Goal: Check status: Check status

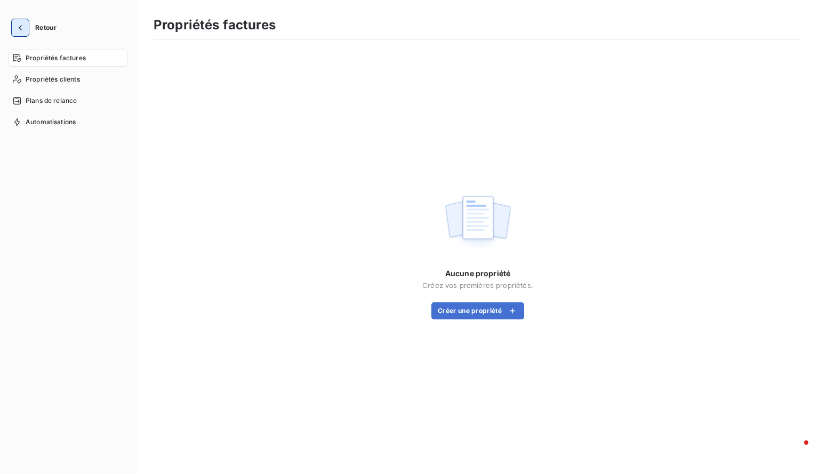
click at [19, 25] on icon "button" at bounding box center [20, 27] width 11 height 11
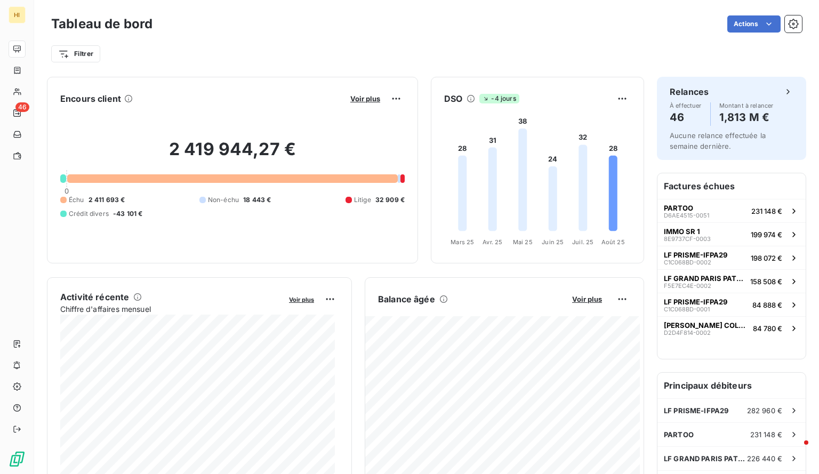
click at [354, 93] on div "Voir plus" at bounding box center [376, 98] width 58 height 17
click at [354, 100] on span "Voir plus" at bounding box center [365, 98] width 30 height 9
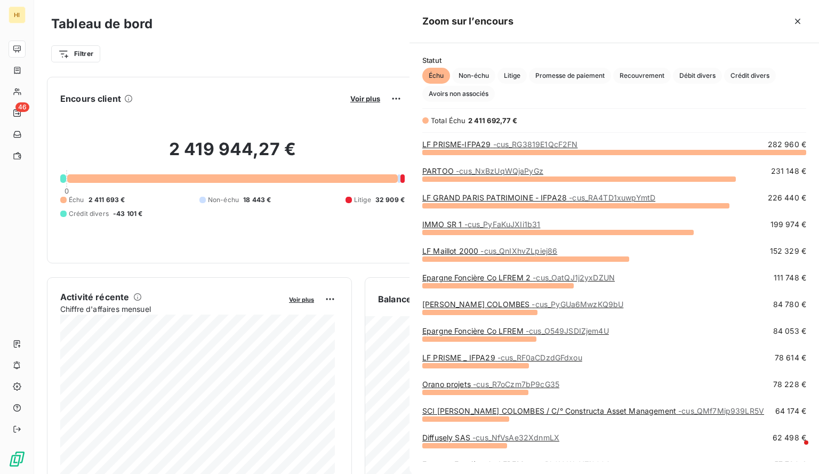
scroll to position [314, 401]
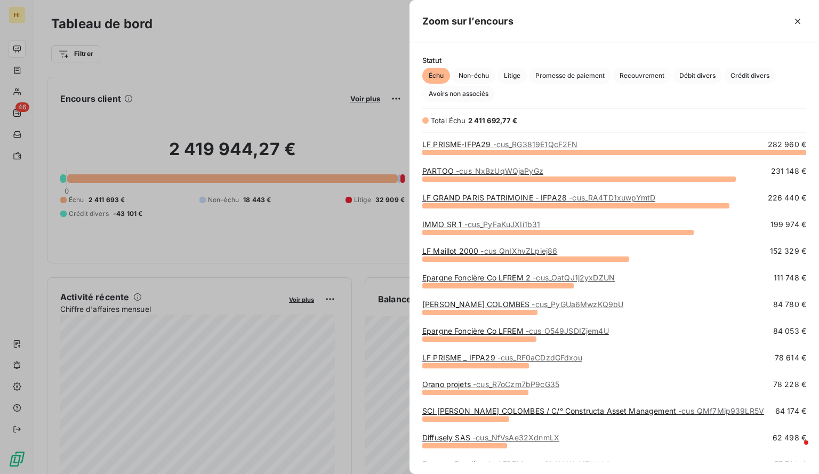
click at [298, 44] on div at bounding box center [409, 237] width 819 height 474
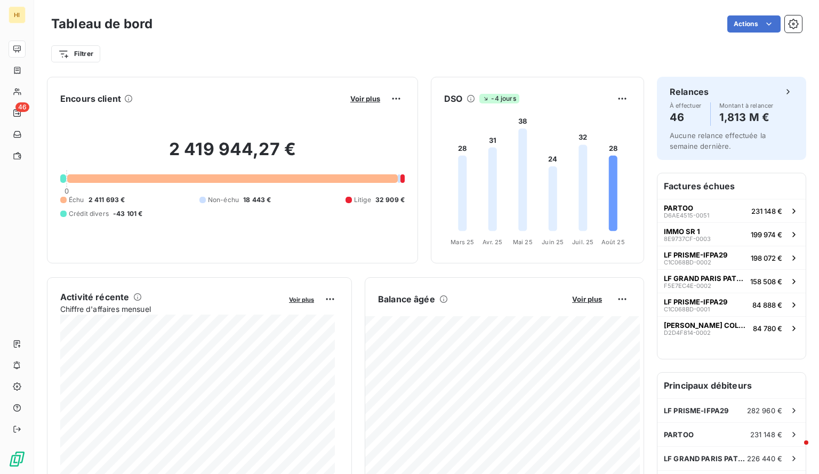
click at [585, 303] on div "Balance âgée Voir plus" at bounding box center [504, 298] width 278 height 17
click at [581, 299] on span "Voir plus" at bounding box center [587, 299] width 30 height 9
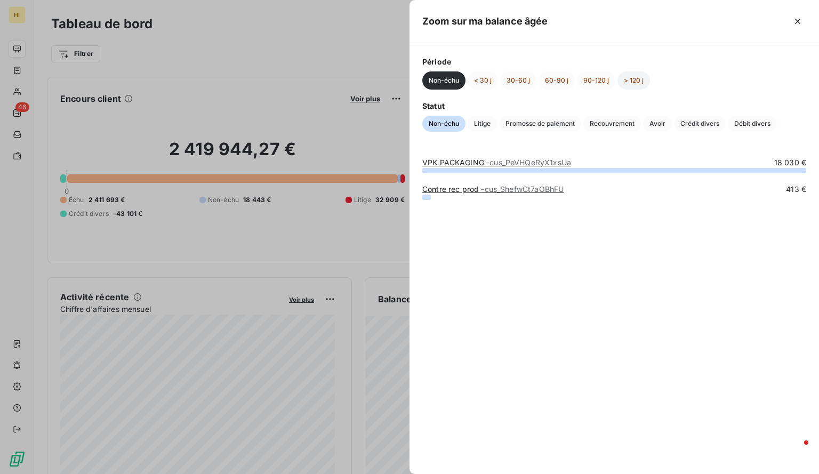
click at [638, 78] on button "> 120 j" at bounding box center [633, 80] width 33 height 18
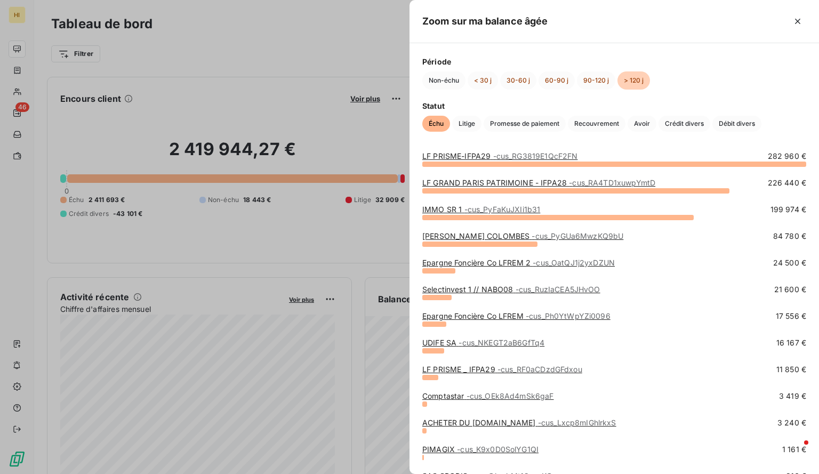
scroll to position [0, 0]
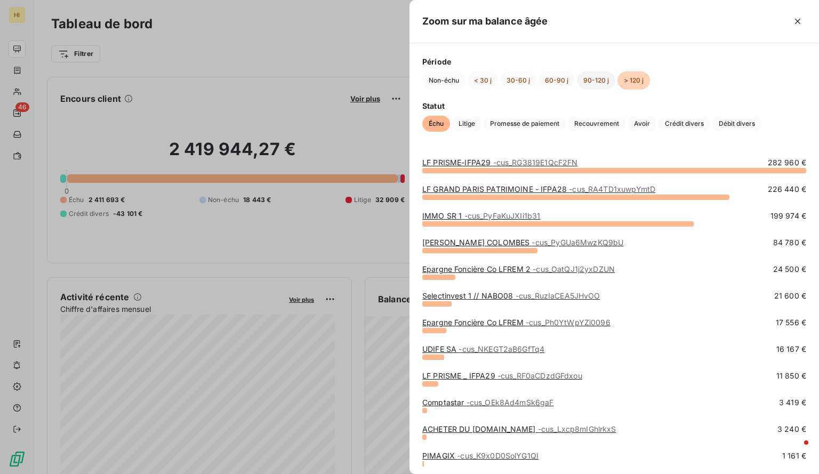
click at [588, 87] on button "90-120 j" at bounding box center [596, 80] width 38 height 18
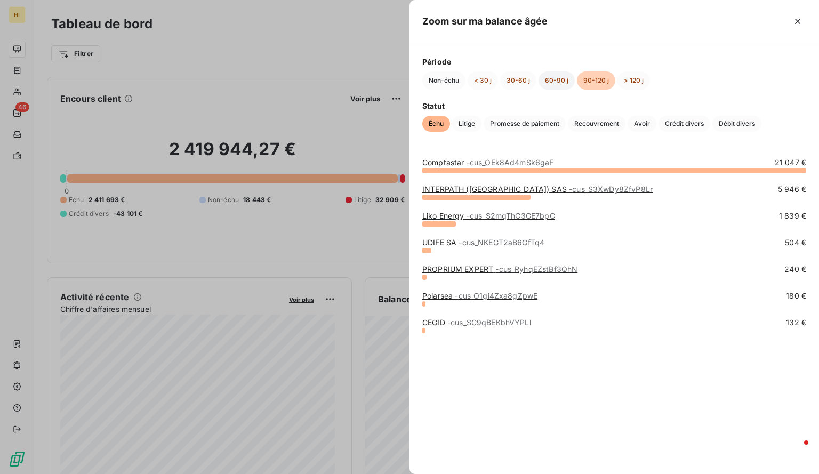
click at [557, 86] on button "60-90 j" at bounding box center [556, 80] width 36 height 18
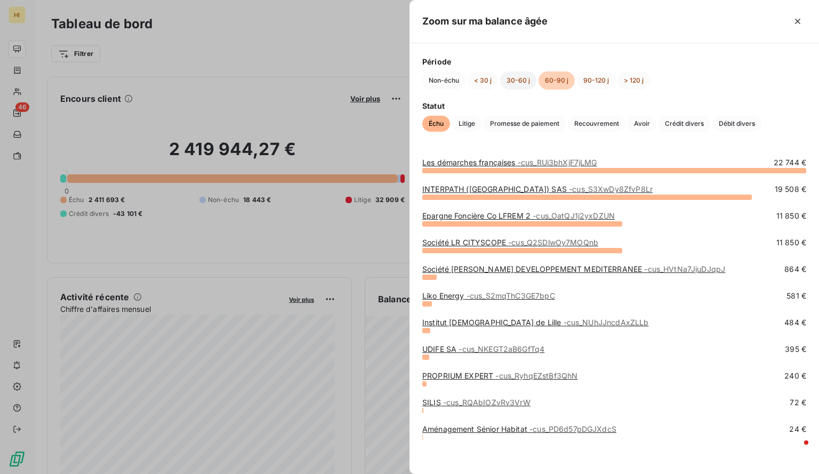
click at [512, 78] on button "30-60 j" at bounding box center [518, 80] width 36 height 18
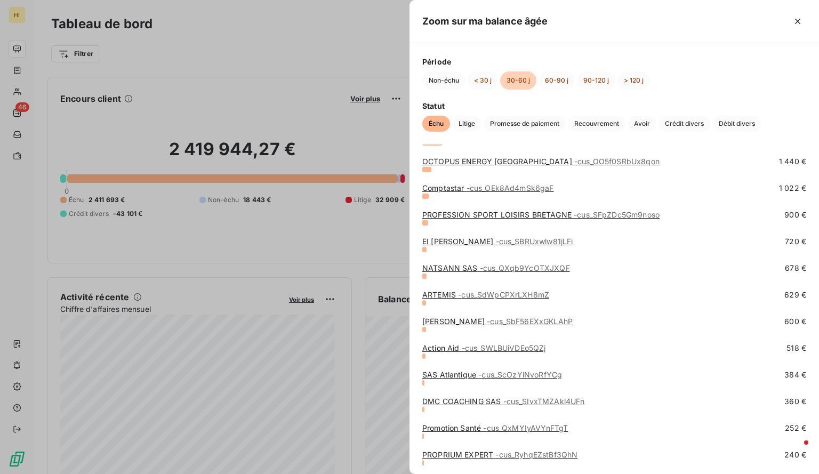
scroll to position [404, 0]
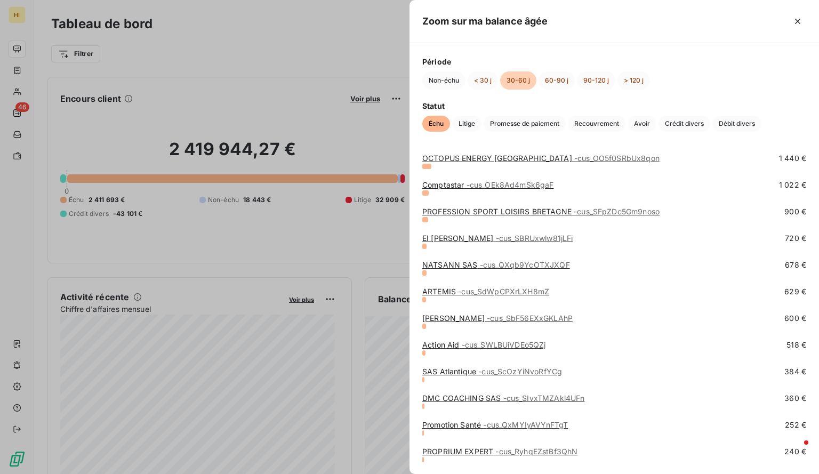
click at [229, 43] on div at bounding box center [409, 237] width 819 height 474
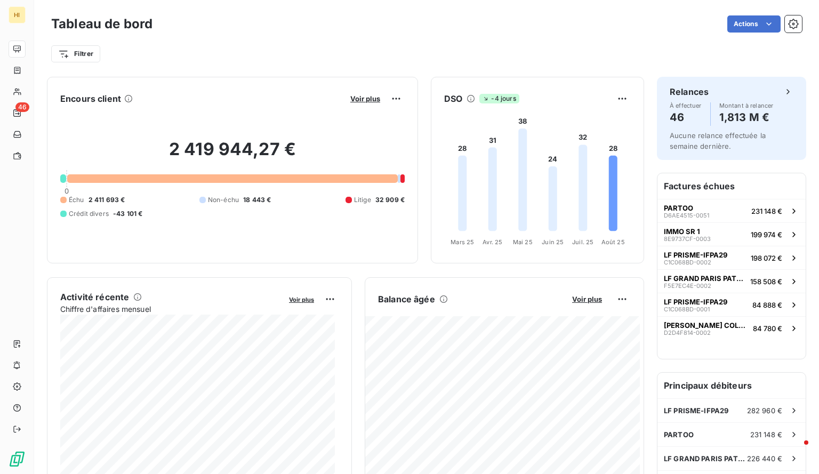
click at [200, 28] on div "Actions" at bounding box center [483, 23] width 636 height 17
click at [585, 300] on span "Voir plus" at bounding box center [587, 299] width 30 height 9
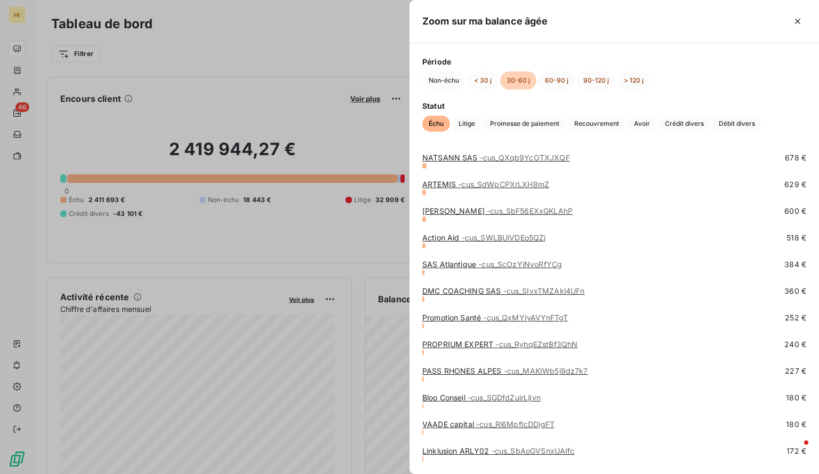
scroll to position [509, 0]
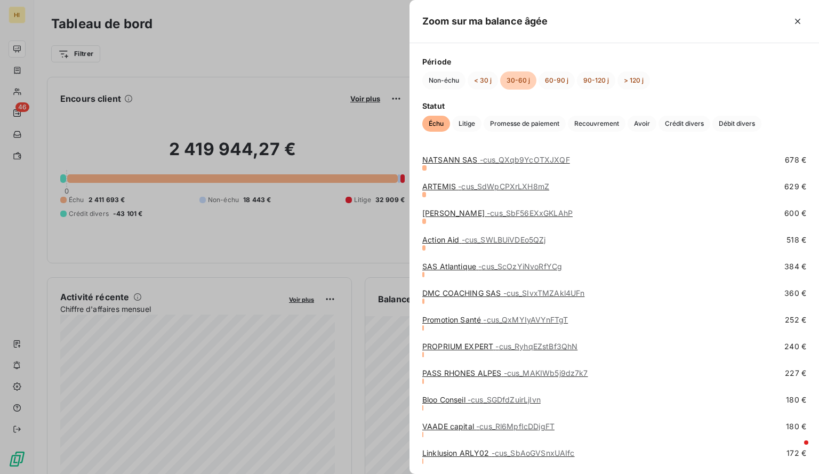
click at [251, 52] on div at bounding box center [409, 237] width 819 height 474
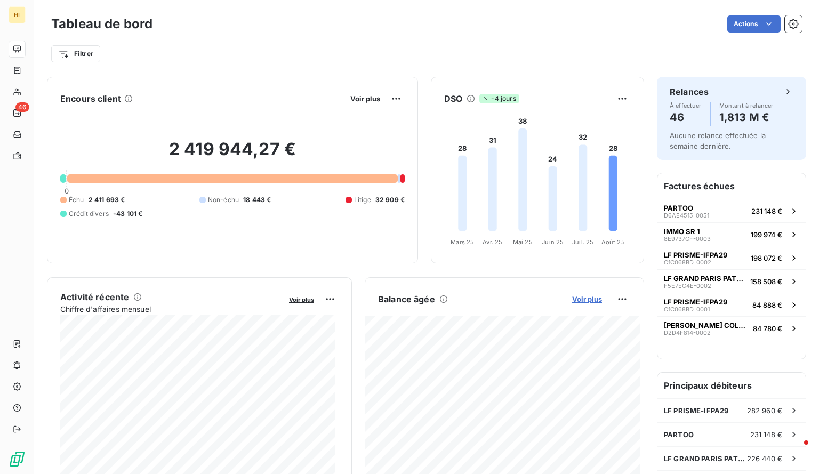
click at [579, 298] on span "Voir plus" at bounding box center [587, 299] width 30 height 9
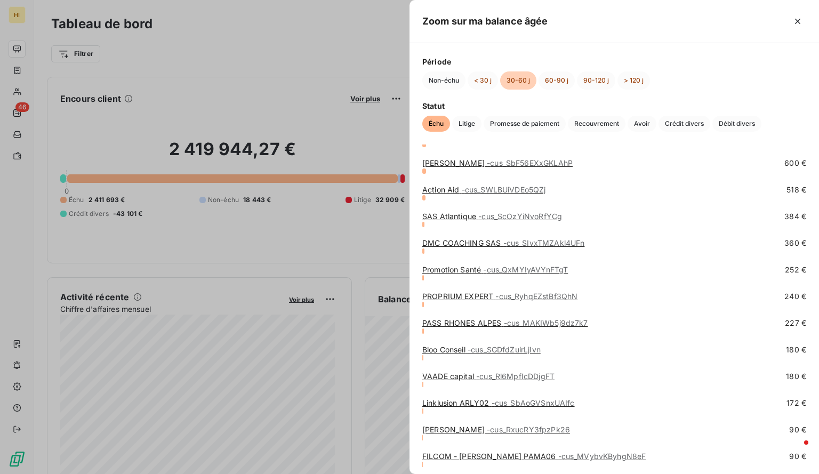
scroll to position [559, 0]
